Goal: Navigation & Orientation: Find specific page/section

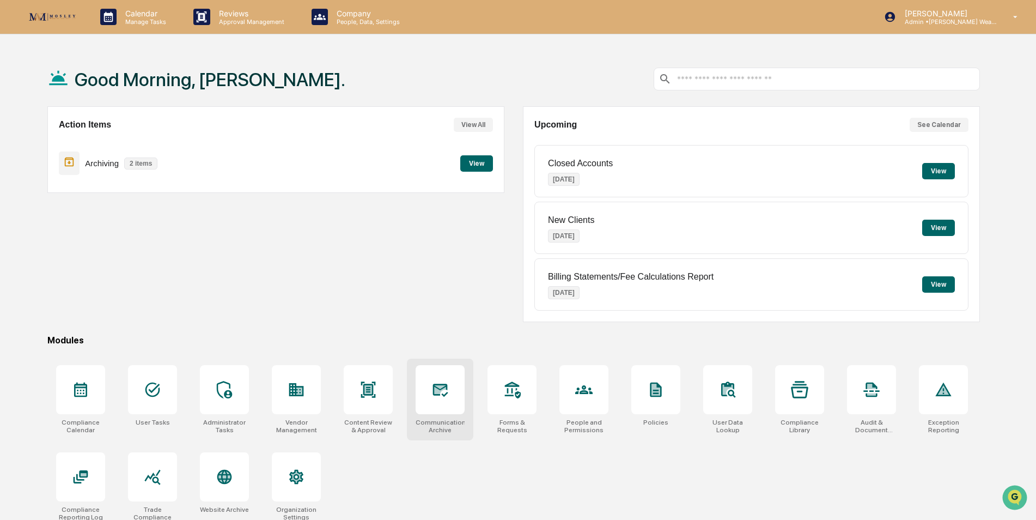
click at [441, 421] on div "Communications Archive" at bounding box center [440, 425] width 49 height 15
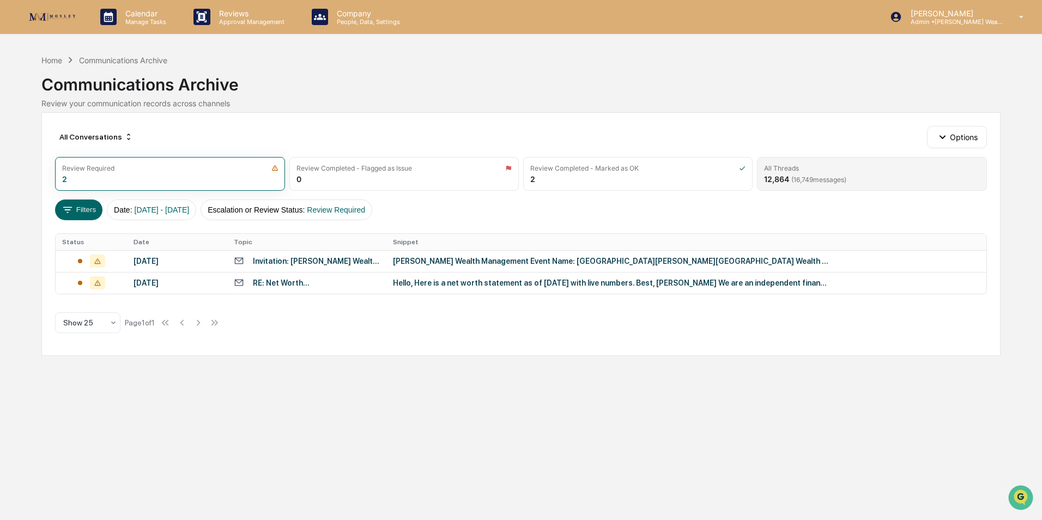
click at [868, 177] on div "All Threads 12,864 ( 16,749 messages)" at bounding box center [871, 174] width 229 height 34
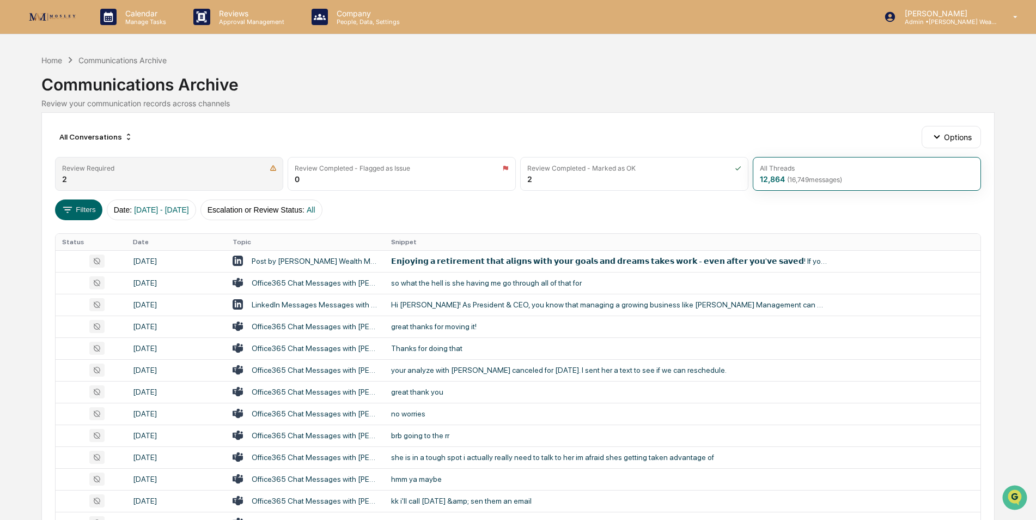
click at [175, 175] on div "Review Required 2" at bounding box center [169, 174] width 228 height 34
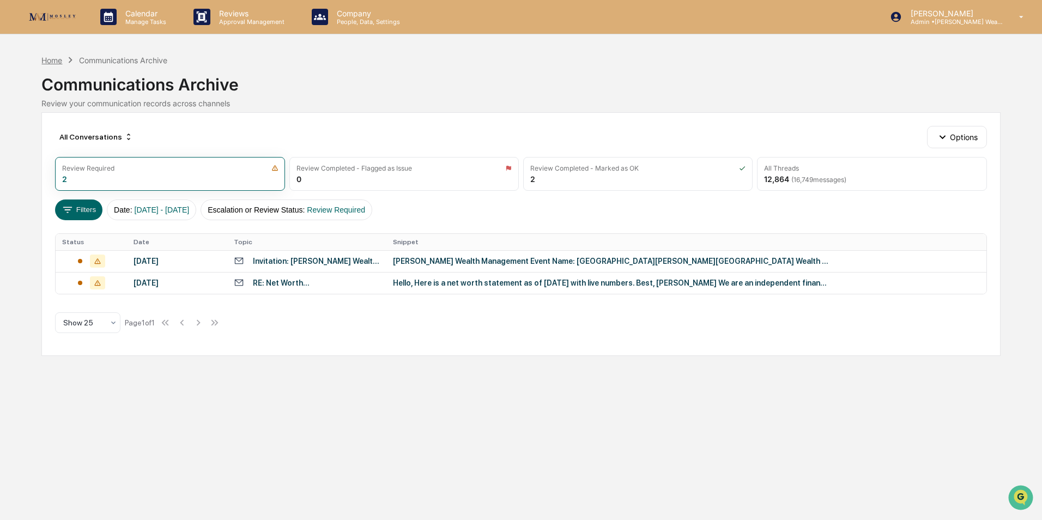
click at [53, 60] on div "Home" at bounding box center [51, 60] width 21 height 9
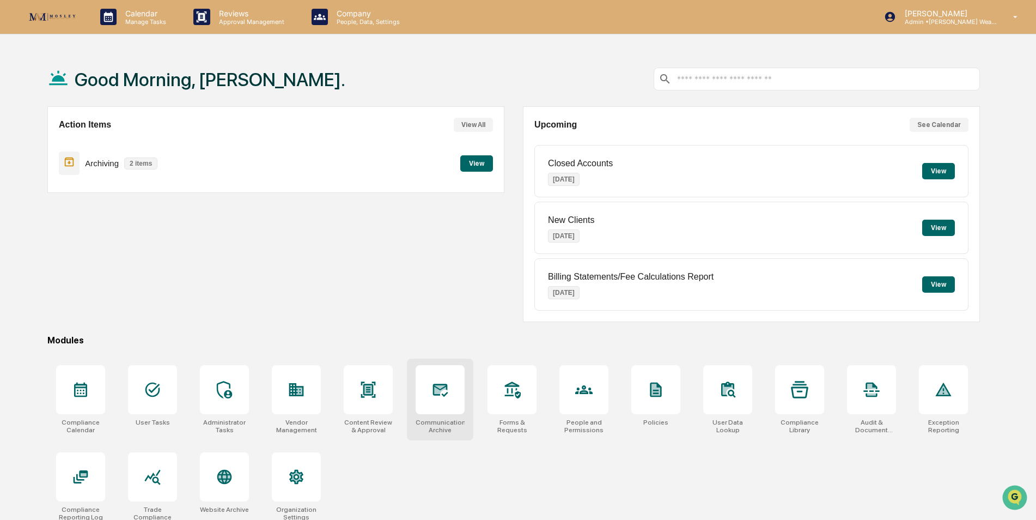
click at [442, 402] on div at bounding box center [440, 389] width 49 height 49
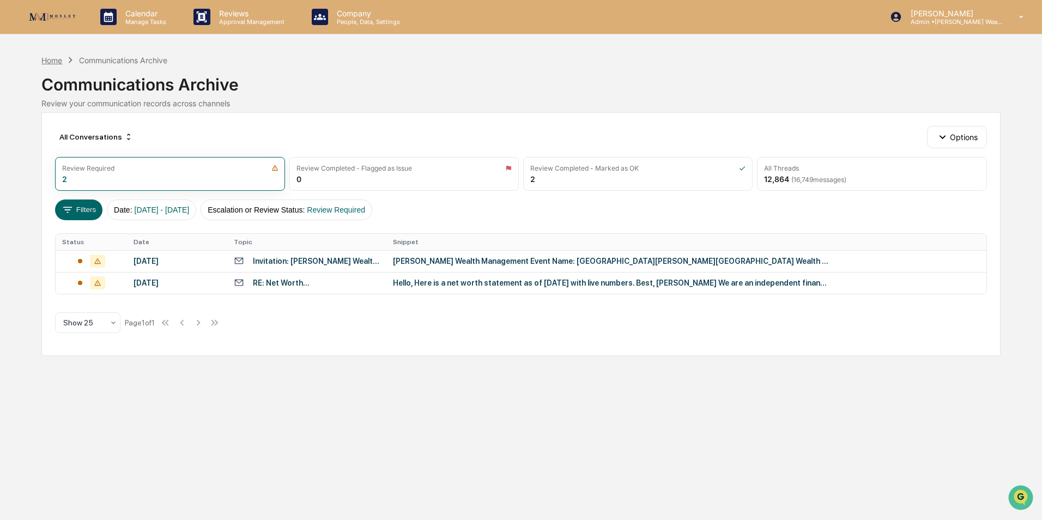
click at [55, 57] on div "Home" at bounding box center [51, 60] width 21 height 9
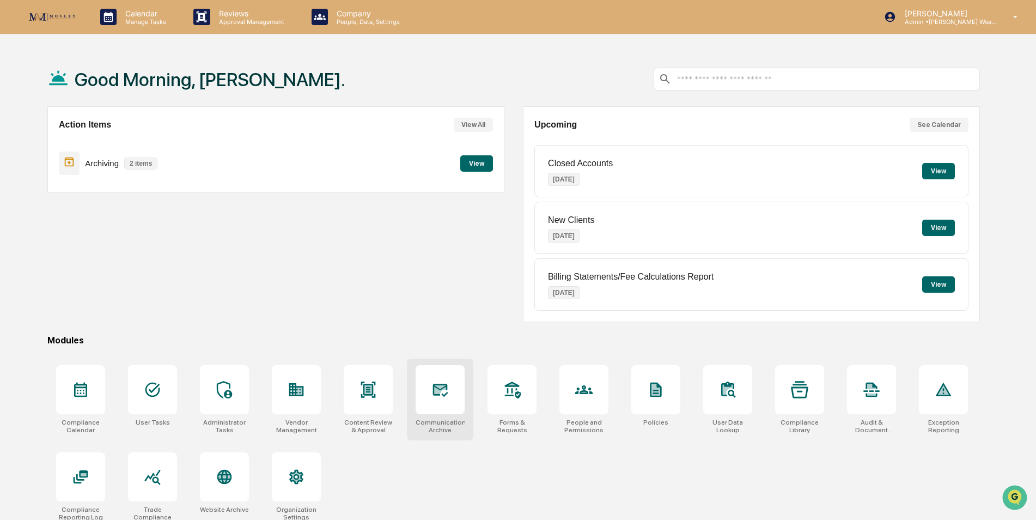
click at [440, 413] on div at bounding box center [440, 389] width 49 height 49
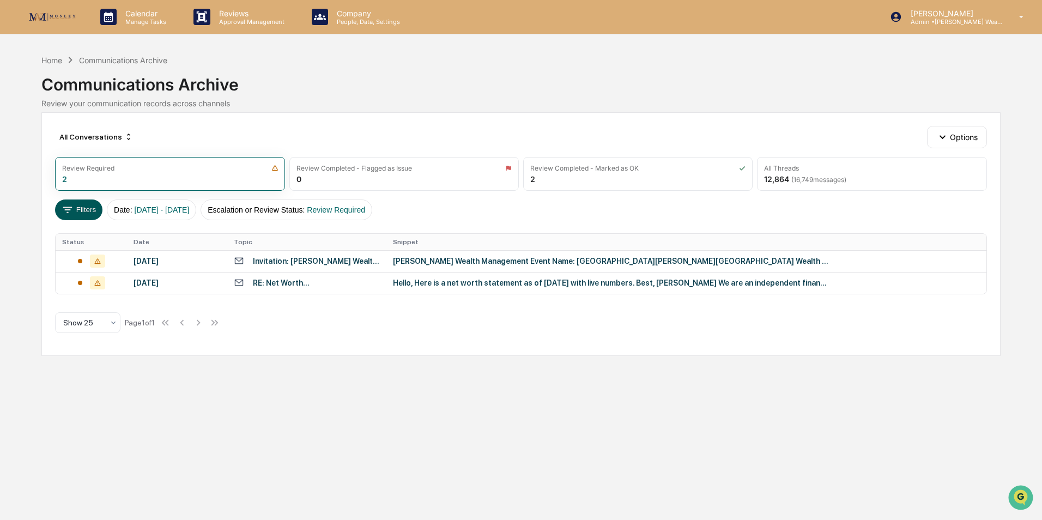
click at [75, 208] on button "Filters" at bounding box center [78, 209] width 47 height 21
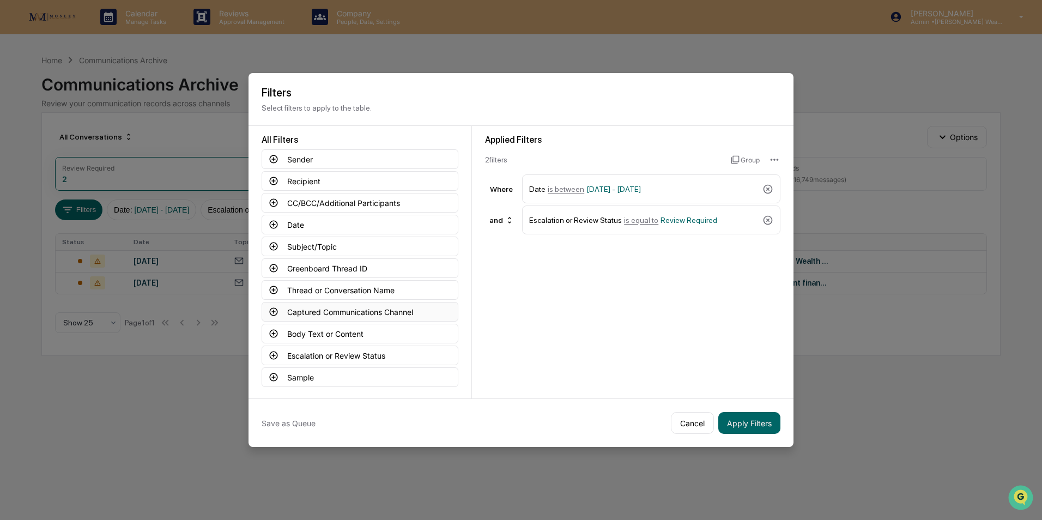
click at [321, 313] on button "Captured Communications Channel" at bounding box center [359, 312] width 197 height 20
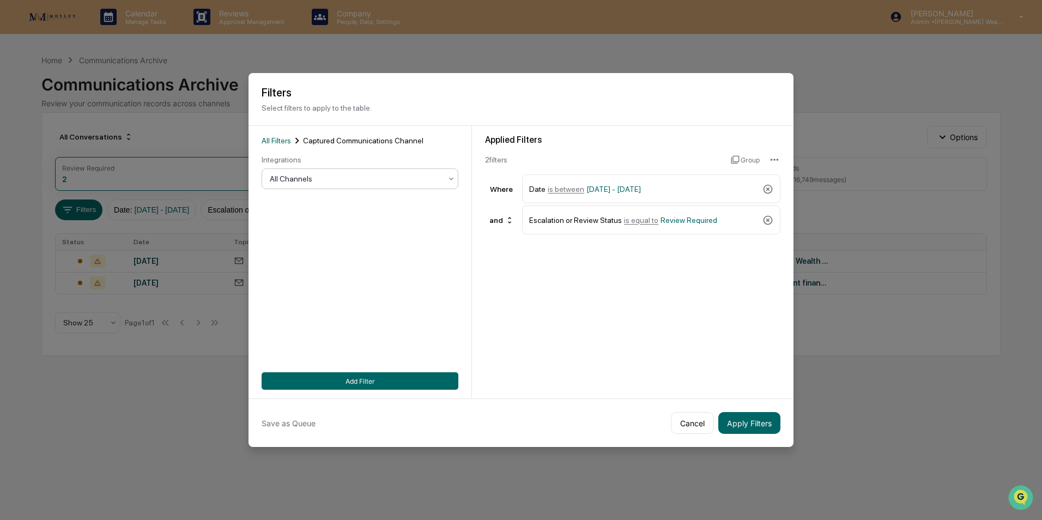
click at [331, 179] on div at bounding box center [356, 178] width 172 height 11
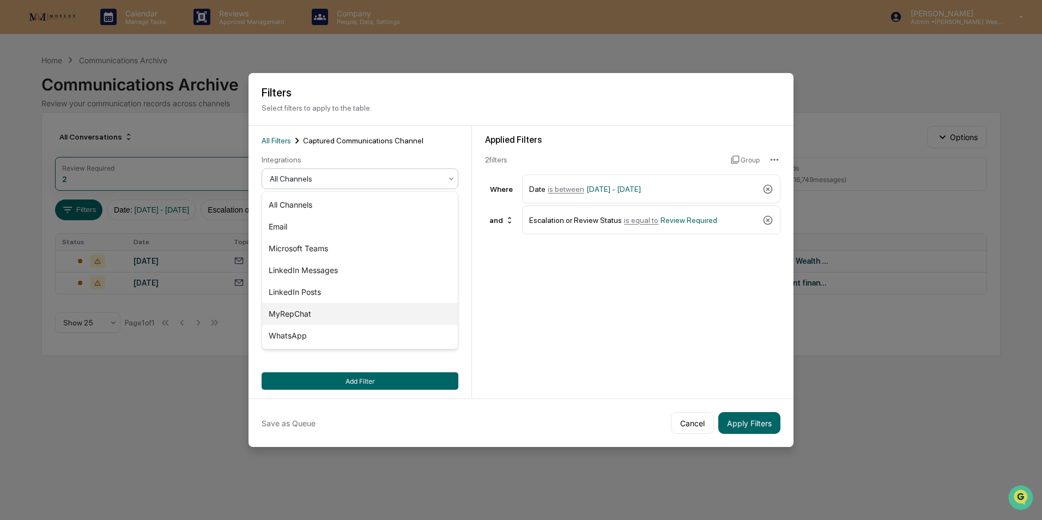
click at [303, 313] on div "MyRepChat" at bounding box center [360, 314] width 196 height 22
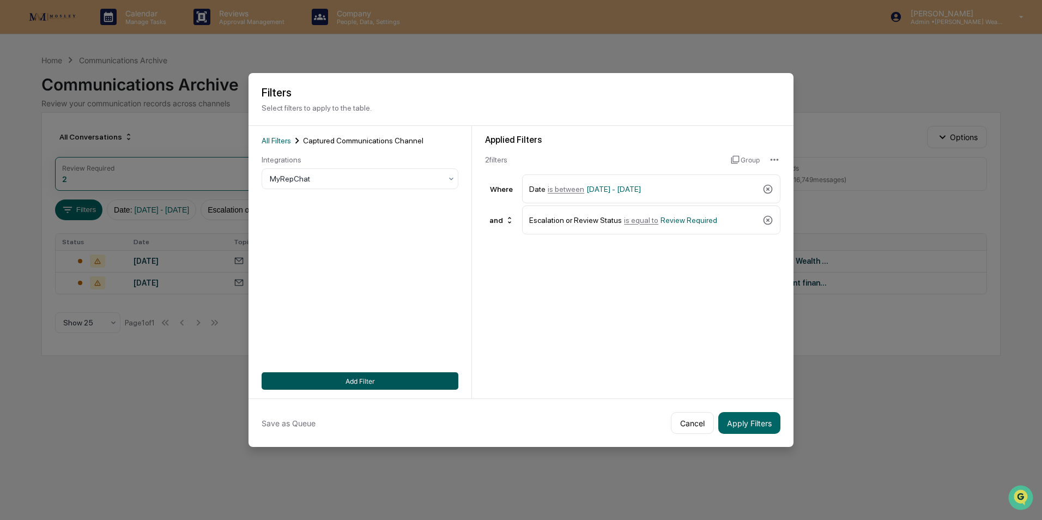
click at [357, 378] on button "Add Filter" at bounding box center [359, 380] width 197 height 17
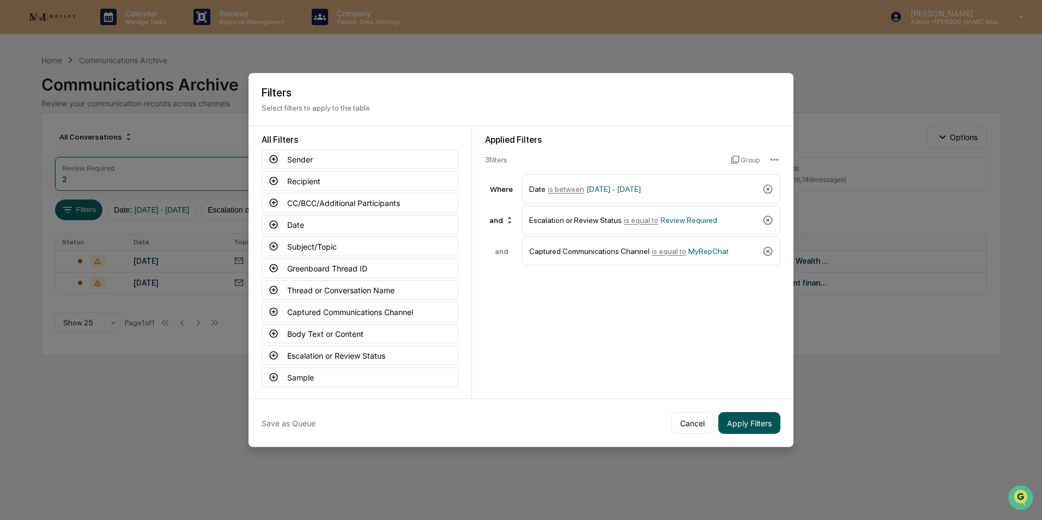
click at [758, 424] on button "Apply Filters" at bounding box center [749, 423] width 62 height 22
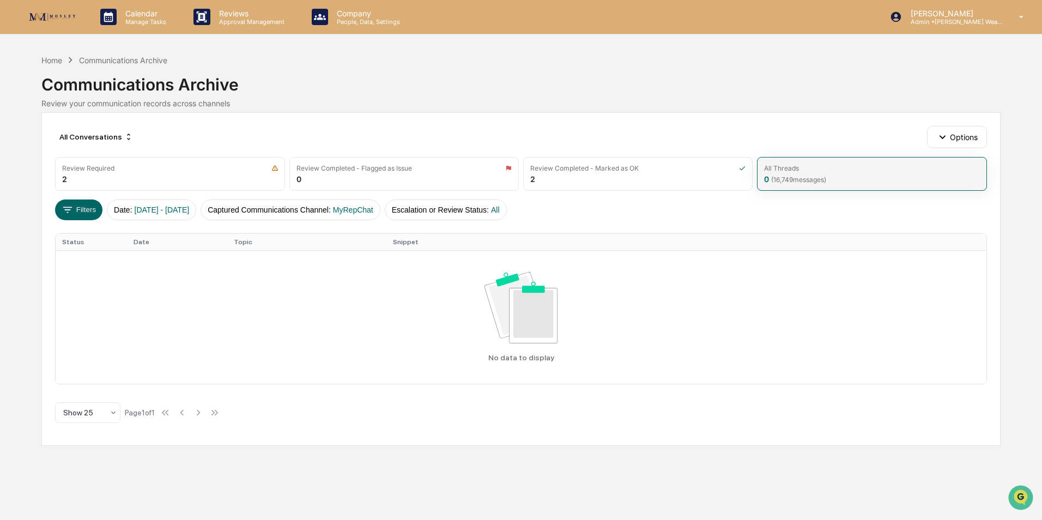
click at [830, 174] on div "All Threads 0 ( 16,749 messages)" at bounding box center [871, 174] width 229 height 34
click at [53, 58] on div "Home" at bounding box center [51, 60] width 21 height 9
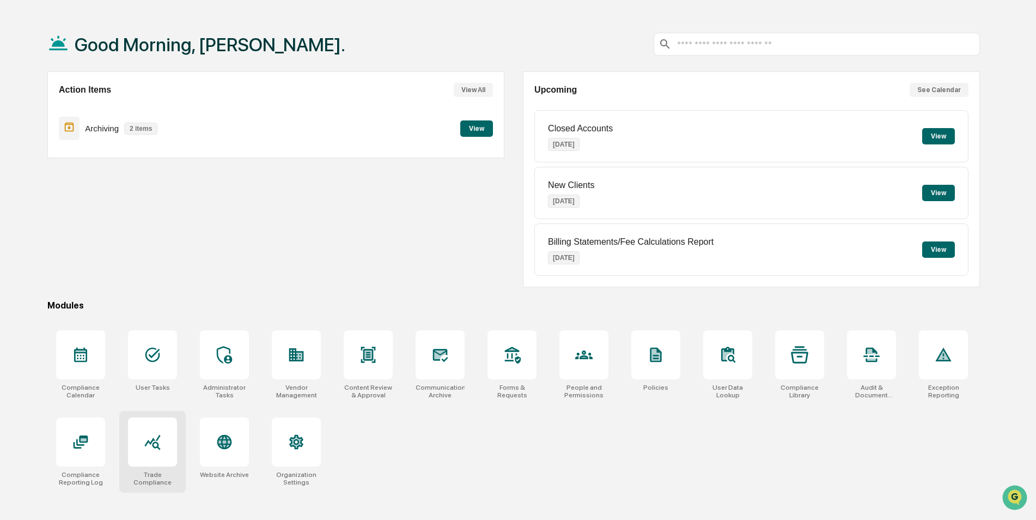
scroll to position [52, 0]
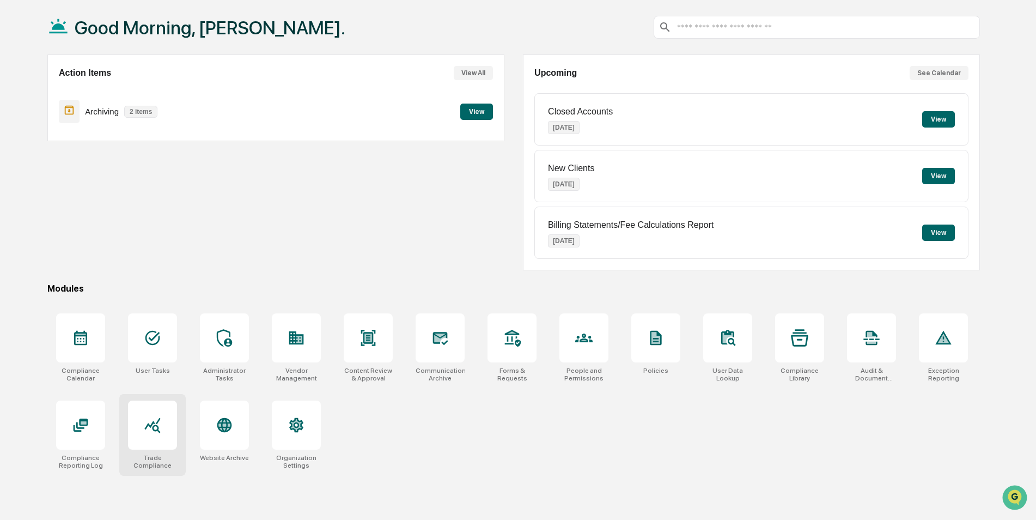
click at [151, 427] on icon at bounding box center [152, 425] width 16 height 15
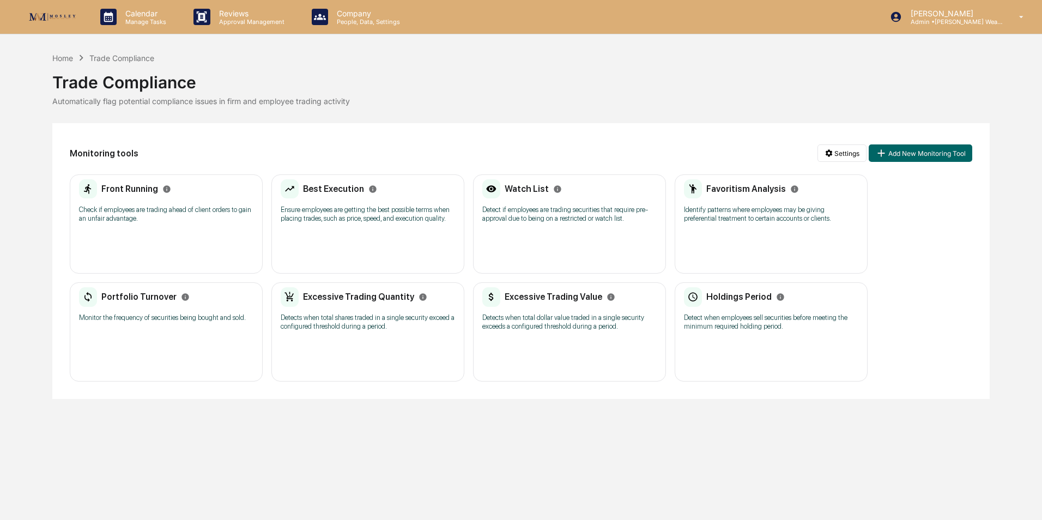
click at [188, 223] on p "Check if employees are trading ahead of client orders to gain an unfair advanta…" at bounding box center [166, 213] width 174 height 17
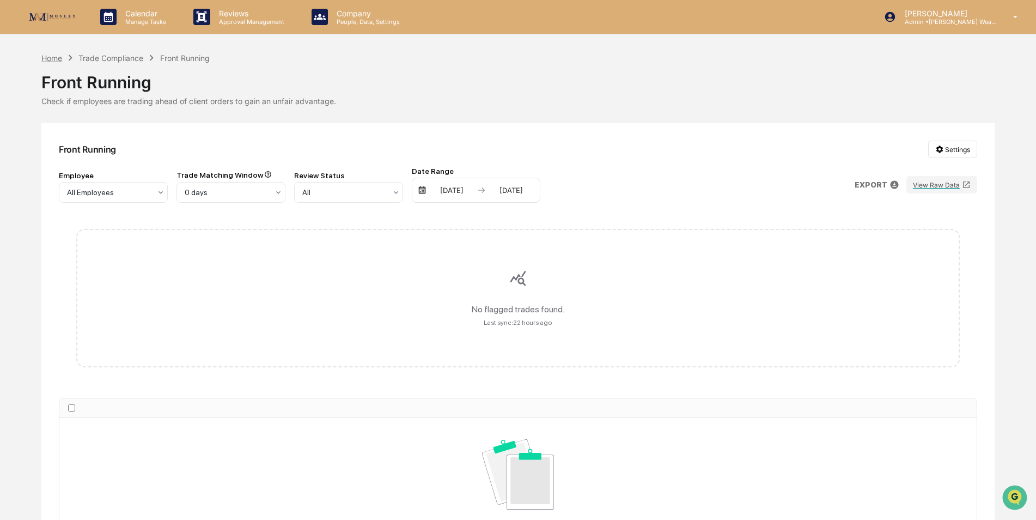
click at [53, 56] on div "Home" at bounding box center [51, 57] width 21 height 9
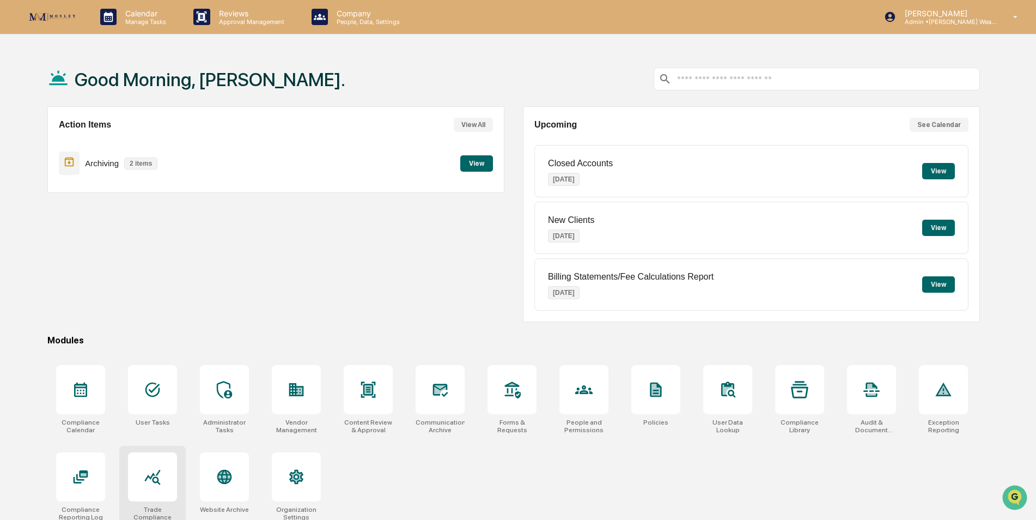
click at [149, 491] on div at bounding box center [152, 476] width 49 height 49
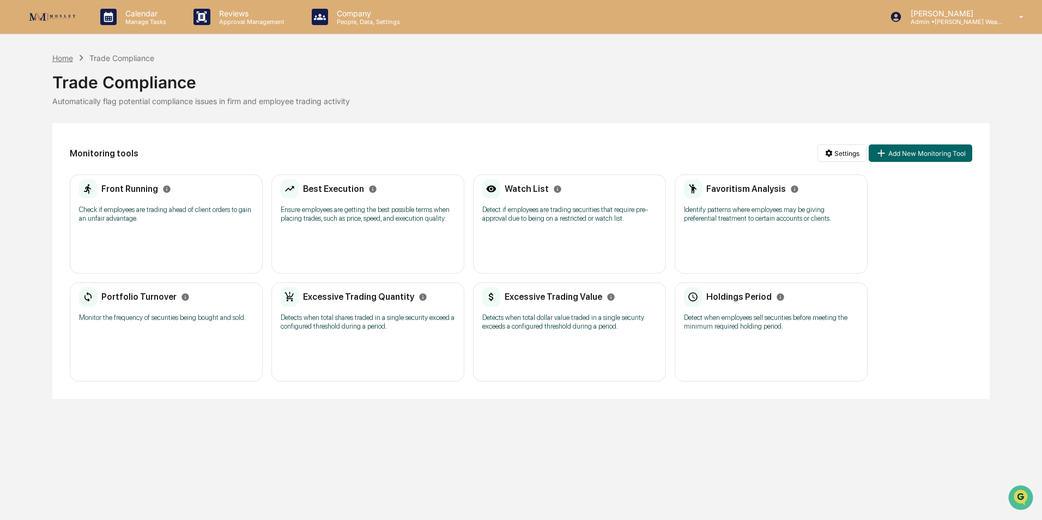
click at [59, 56] on div "Home" at bounding box center [62, 57] width 21 height 9
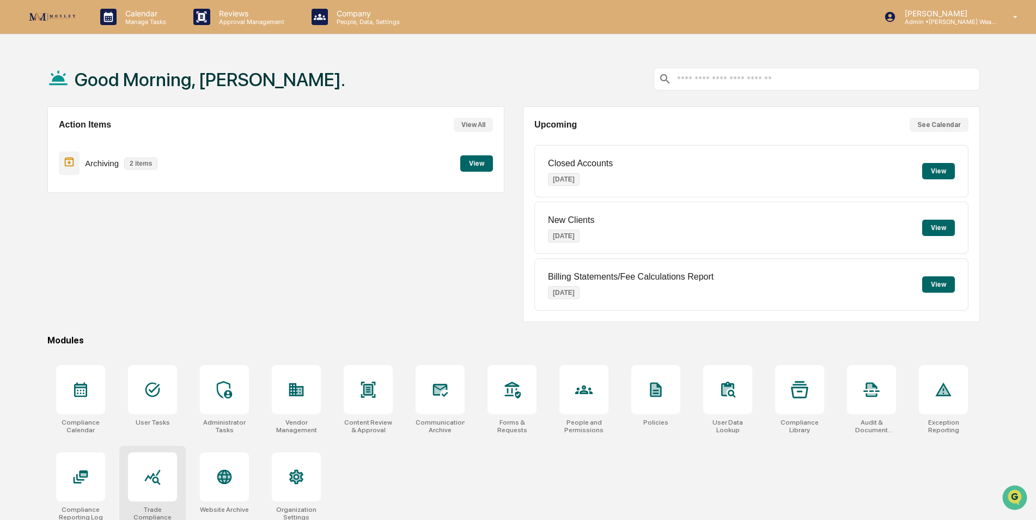
click at [158, 490] on div at bounding box center [152, 476] width 49 height 49
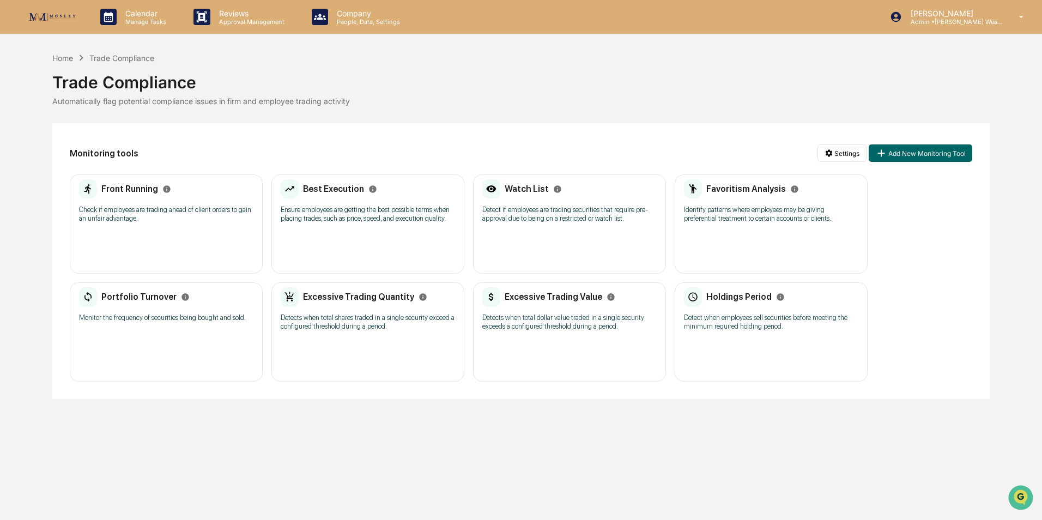
click at [340, 236] on div "Best Execution Ensure employees are getting the best possible terms when placin…" at bounding box center [367, 223] width 193 height 99
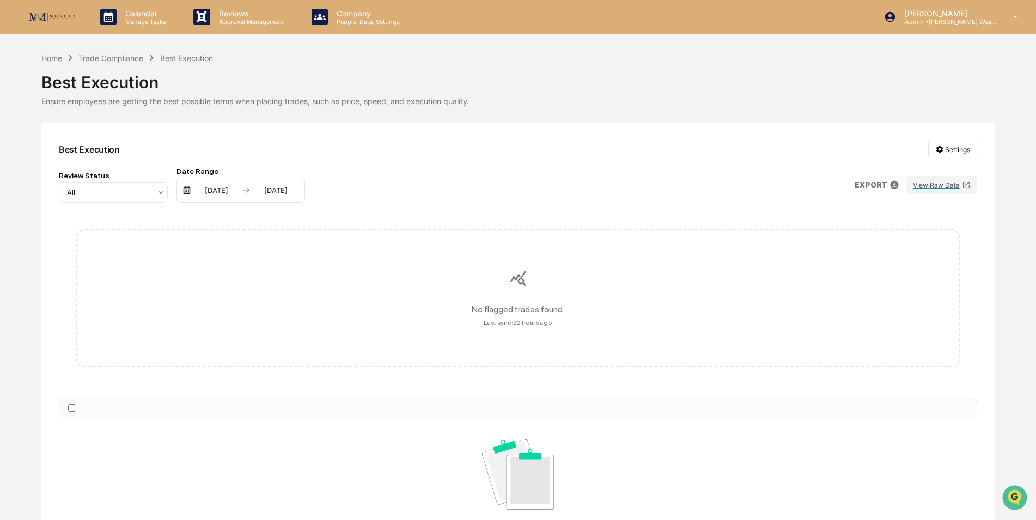
click at [53, 54] on div "Home" at bounding box center [51, 57] width 21 height 9
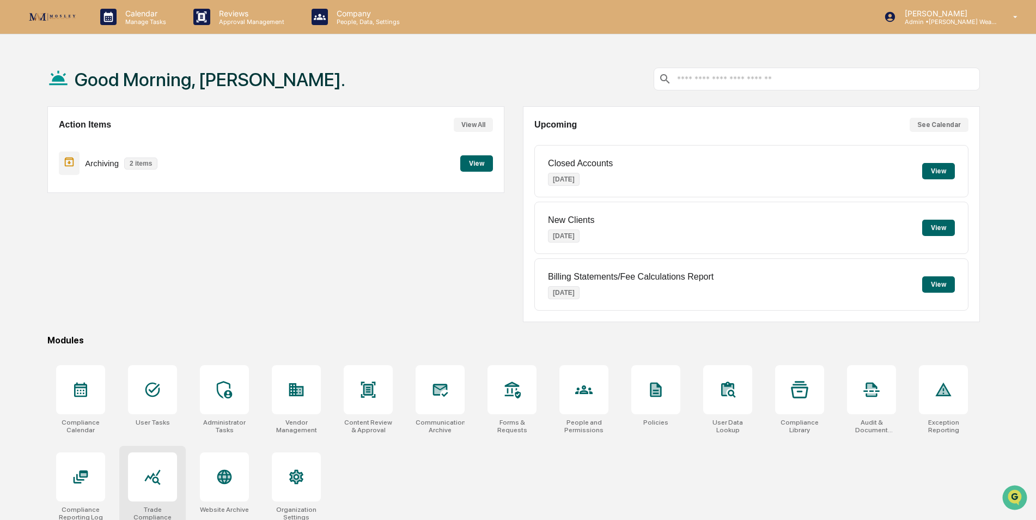
click at [163, 479] on div at bounding box center [152, 476] width 49 height 49
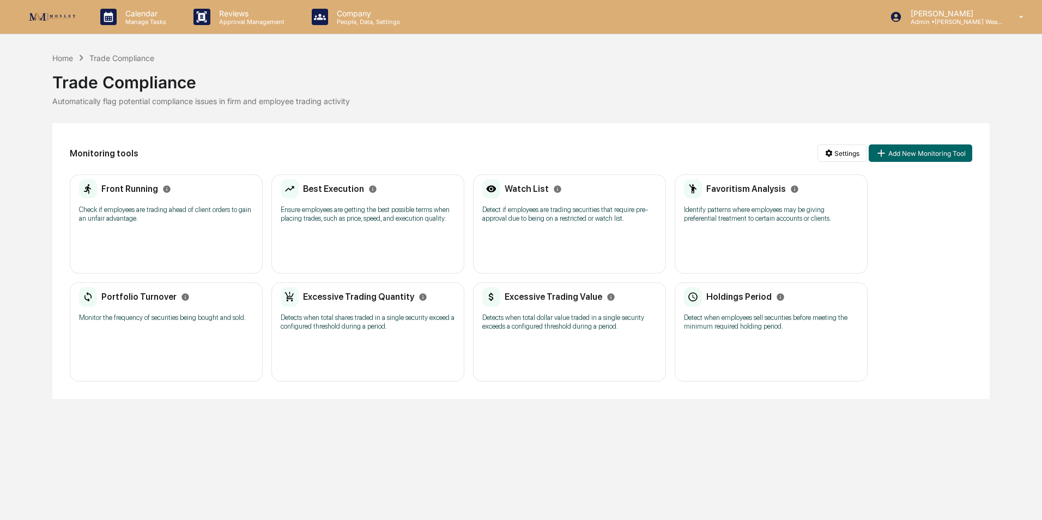
click at [564, 245] on div "Watch List Detect if employees are trading securities that require pre-approval…" at bounding box center [569, 223] width 193 height 99
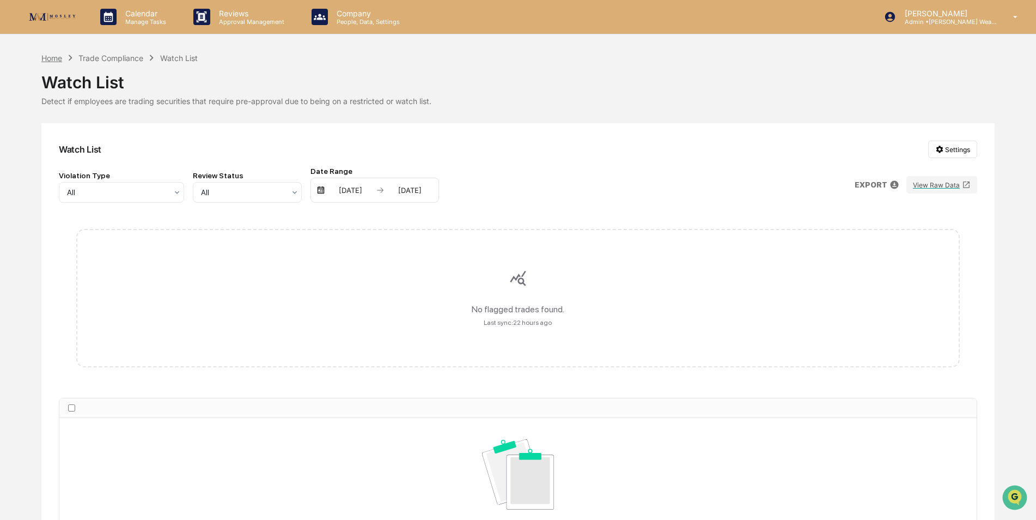
click at [50, 58] on div "Home" at bounding box center [51, 57] width 21 height 9
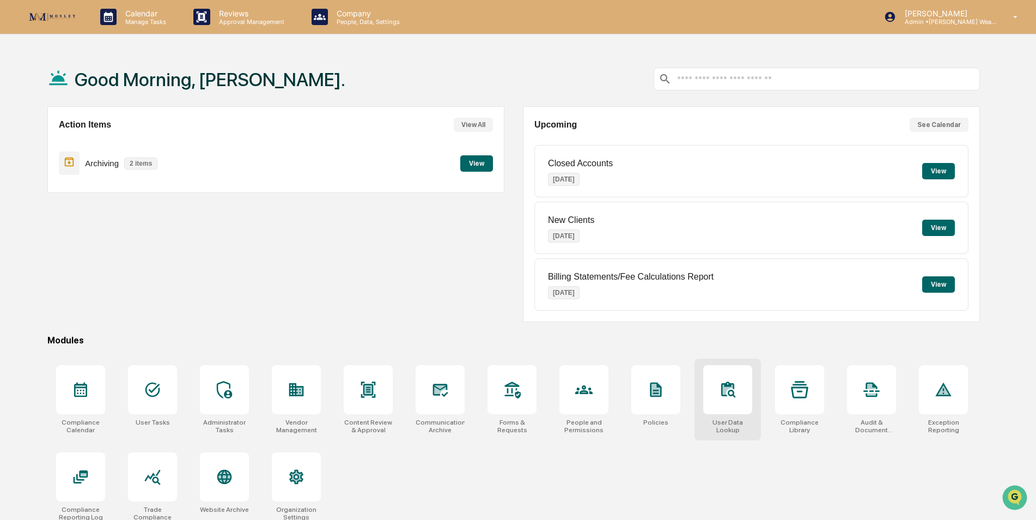
click at [741, 402] on div at bounding box center [727, 389] width 49 height 49
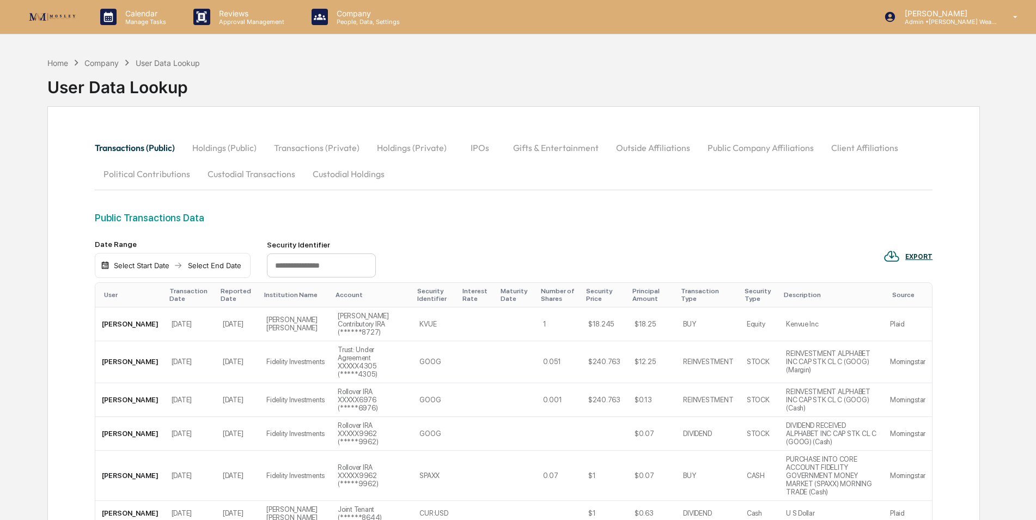
click at [253, 173] on button "Custodial Transactions" at bounding box center [251, 174] width 105 height 26
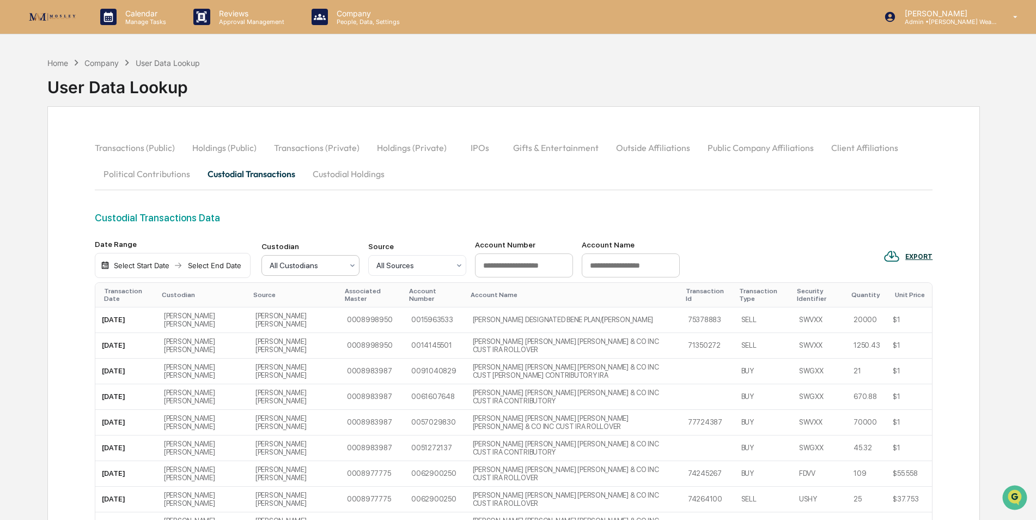
click at [310, 272] on div "All Custodians" at bounding box center [306, 265] width 84 height 15
click at [345, 214] on div "Custodial Transactions Data" at bounding box center [514, 217] width 838 height 11
click at [59, 58] on div "Home" at bounding box center [57, 62] width 21 height 9
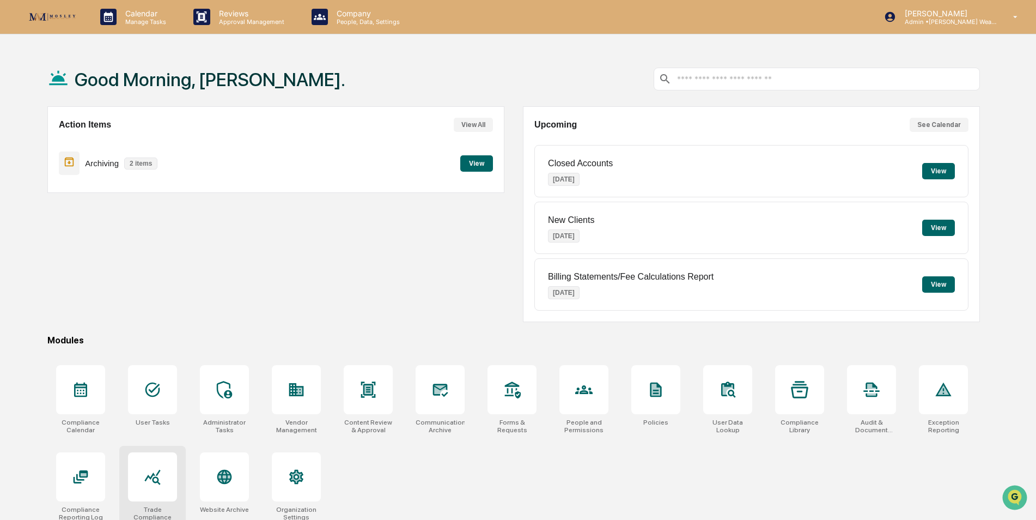
click at [156, 488] on div at bounding box center [152, 476] width 49 height 49
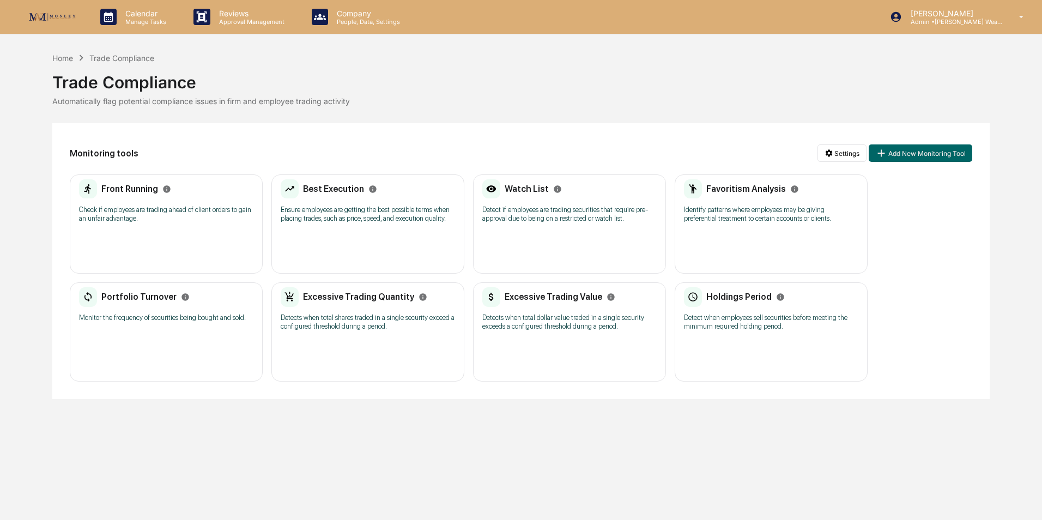
click at [521, 345] on div "Excessive Trading Value Detects when total dollar value traded in a single secu…" at bounding box center [569, 331] width 193 height 99
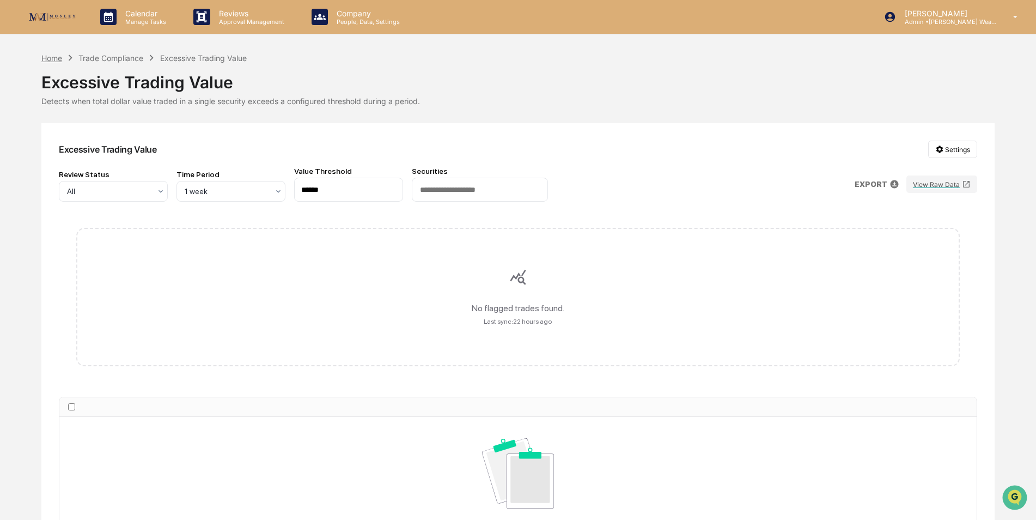
click at [51, 53] on div "Home" at bounding box center [51, 57] width 21 height 9
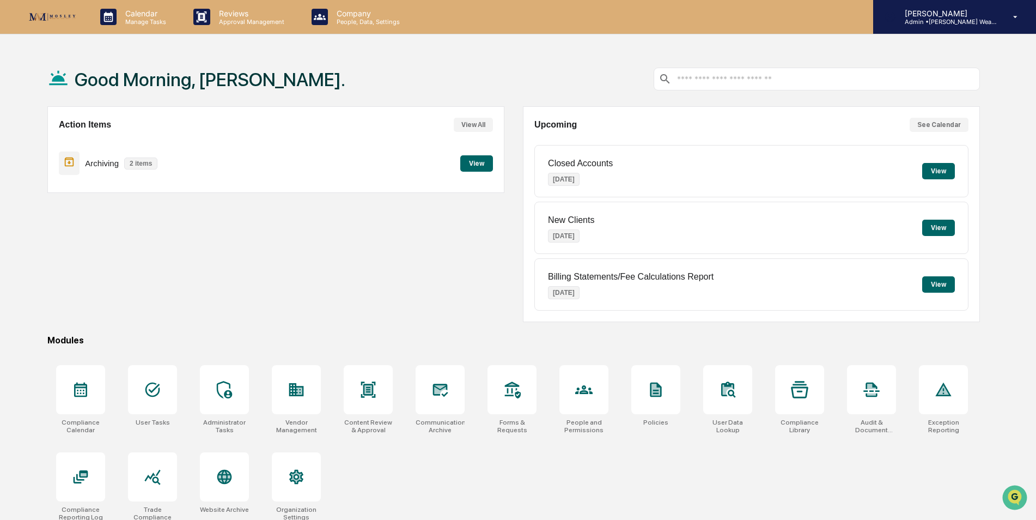
click at [975, 28] on div "[PERSON_NAME] Admin • [PERSON_NAME] Wealth" at bounding box center [954, 17] width 163 height 34
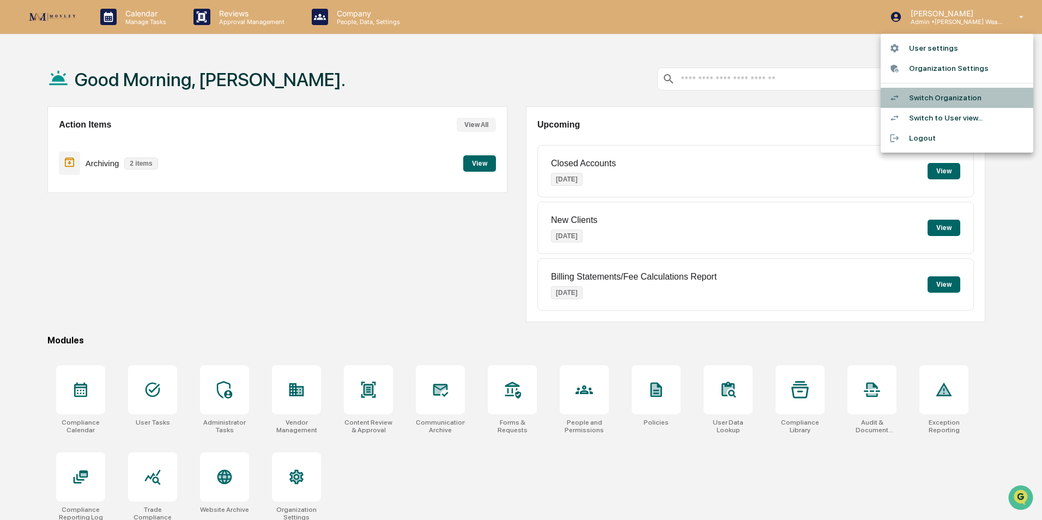
click at [954, 92] on li "Switch Organization" at bounding box center [956, 98] width 153 height 20
